Goal: Check status: Check status

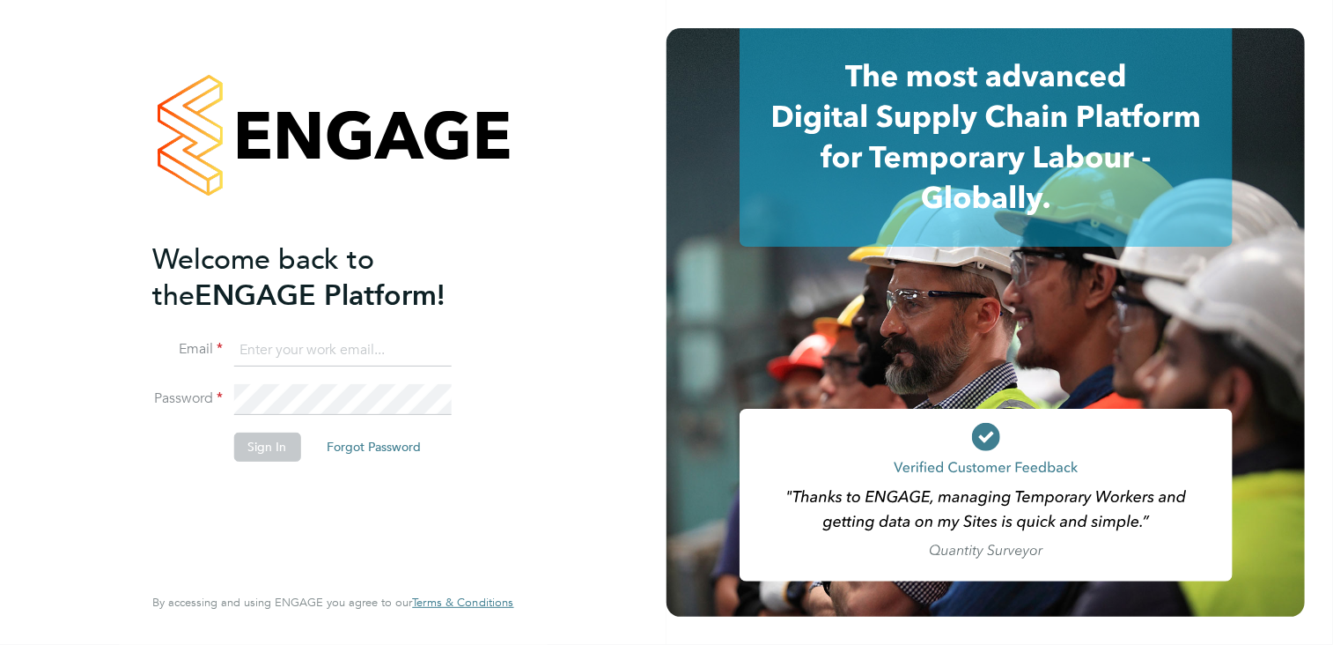
type input "[PERSON_NAME][EMAIL_ADDRESS][PERSON_NAME][DOMAIN_NAME]"
click at [260, 448] on button "Sign In" at bounding box center [266, 446] width 67 height 28
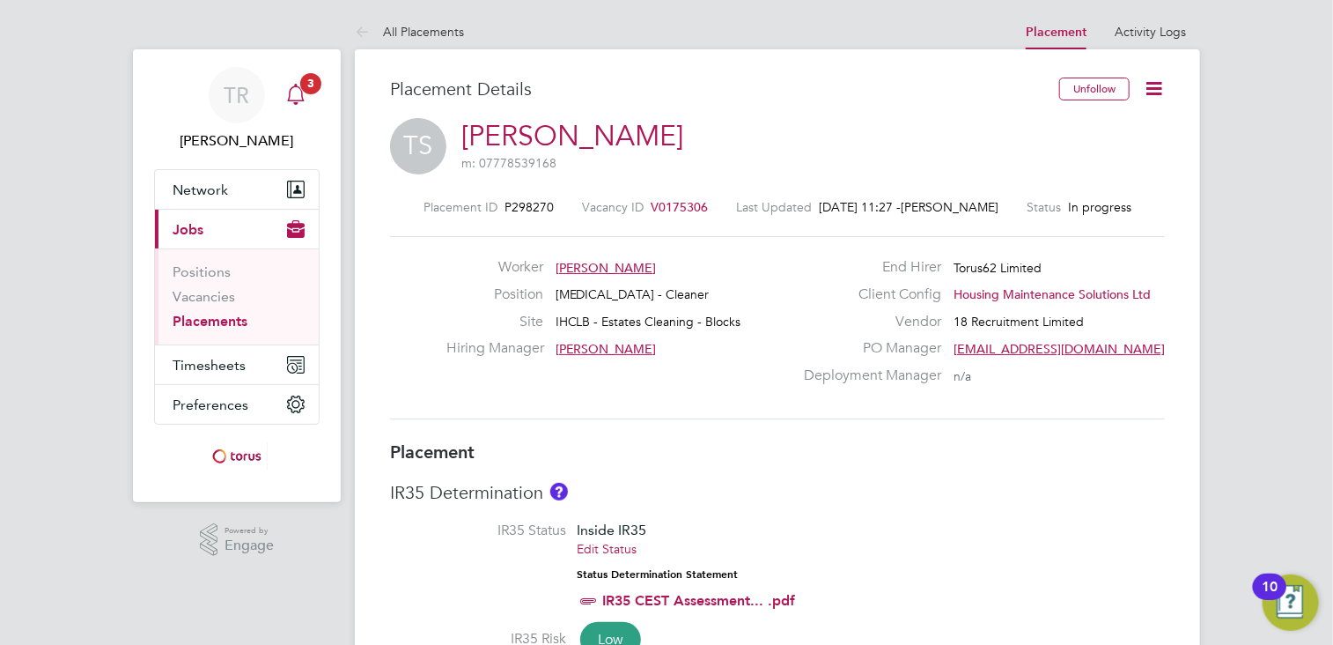
click at [306, 79] on span "3" at bounding box center [310, 83] width 21 height 21
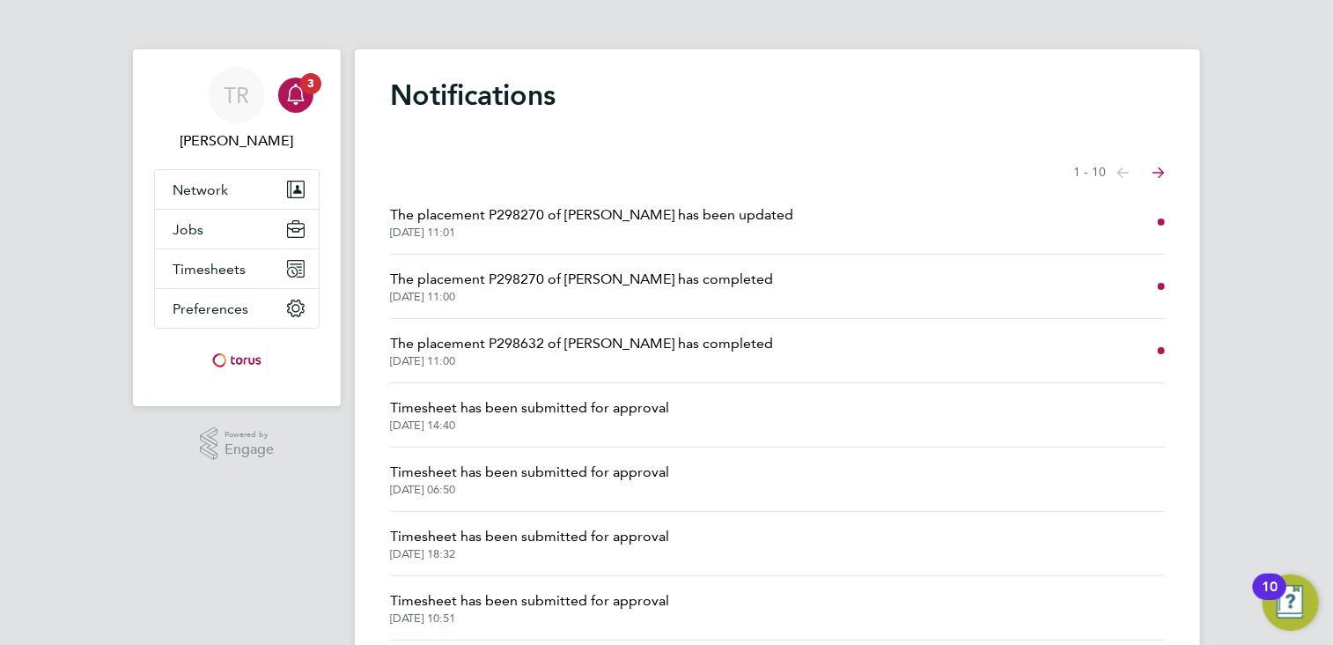
click at [667, 335] on span "The placement P298632 of [PERSON_NAME] has completed" at bounding box center [581, 343] width 383 height 21
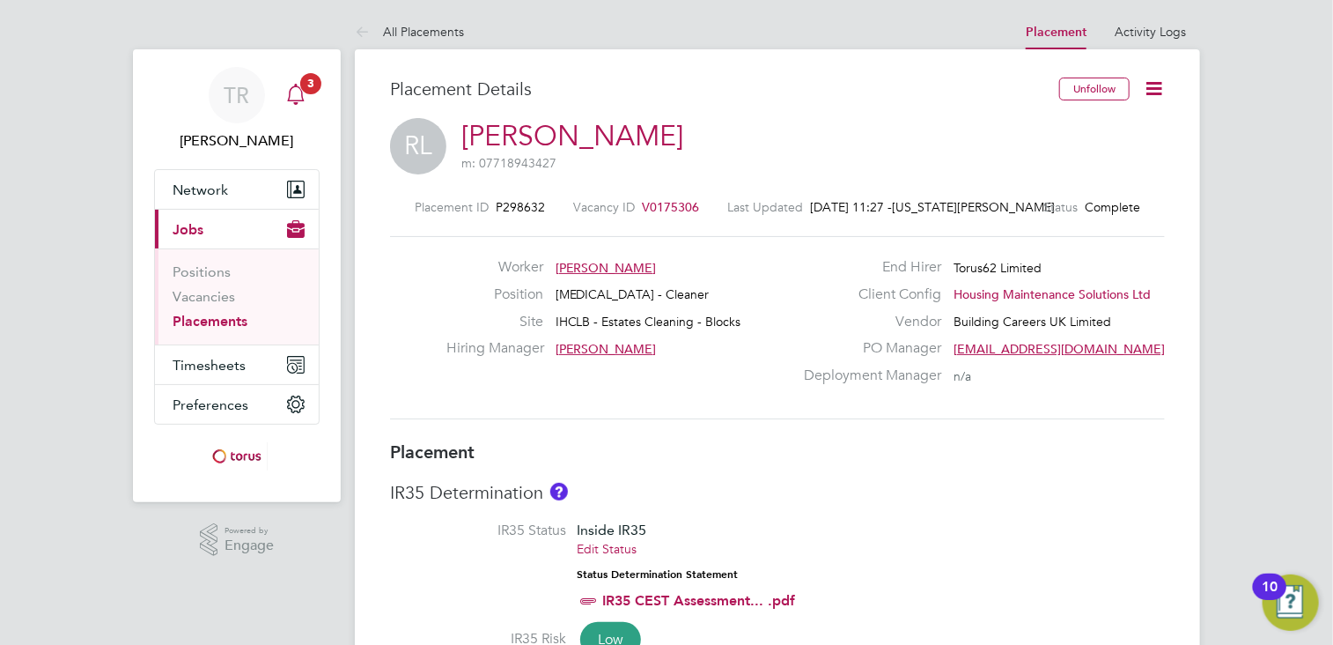
click at [304, 89] on span "3" at bounding box center [310, 83] width 21 height 21
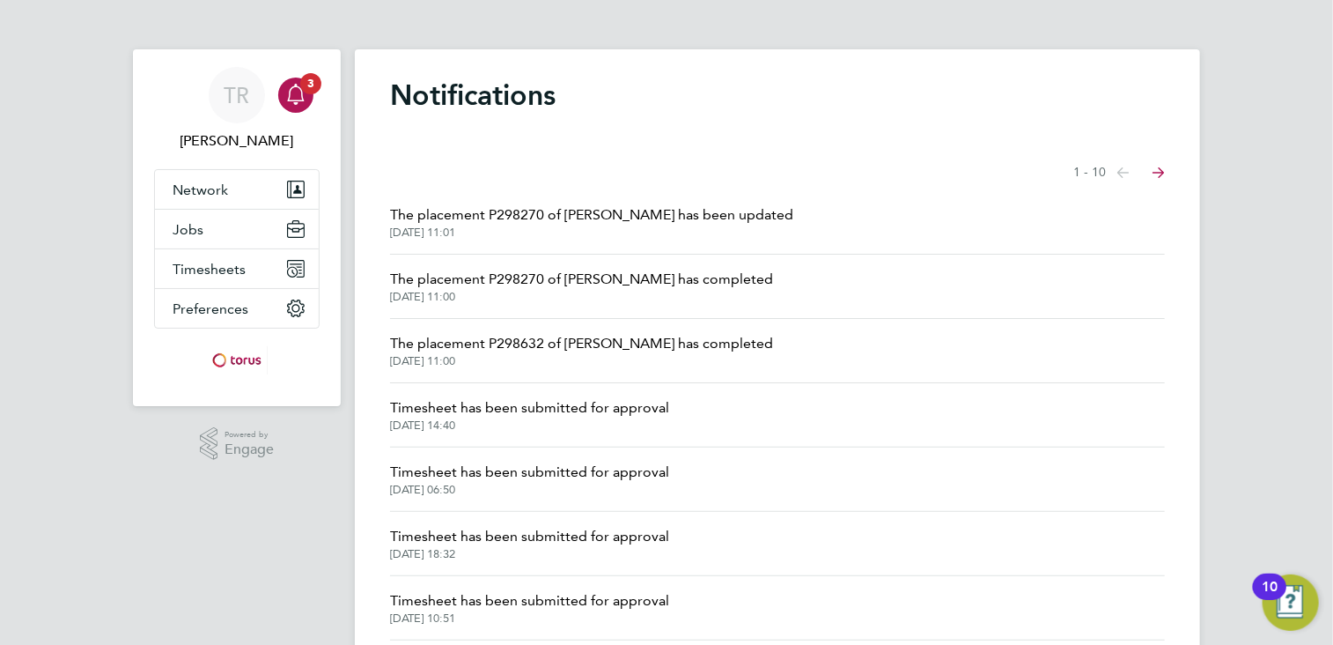
click at [717, 225] on span "[DATE] 11:01" at bounding box center [591, 232] width 403 height 14
